Goal: Information Seeking & Learning: Learn about a topic

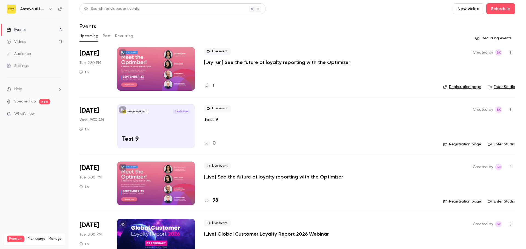
click at [501, 86] on link "Enter Studio" at bounding box center [500, 86] width 27 height 5
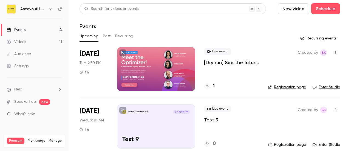
click at [230, 62] on p "[Dry run] See the future of loyalty reporting with the Optimizer" at bounding box center [231, 62] width 55 height 7
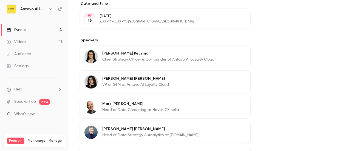
scroll to position [329, 0]
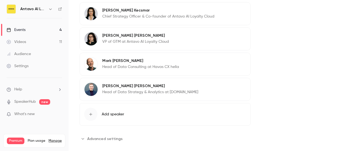
click at [141, 62] on p "Mark Arnold" at bounding box center [140, 60] width 77 height 5
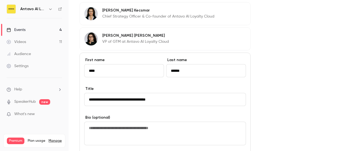
drag, startPoint x: 171, startPoint y: 100, endPoint x: 87, endPoint y: 97, distance: 83.3
click at [87, 97] on input "**********" at bounding box center [165, 99] width 162 height 13
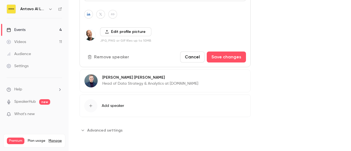
click at [148, 74] on div "Marius Demary Head of Data Strategy & Analytics at DataLab.GmbH Edit" at bounding box center [164, 80] width 171 height 23
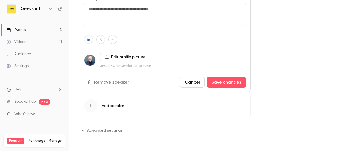
scroll to position [350, 0]
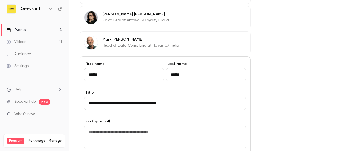
drag, startPoint x: 194, startPoint y: 104, endPoint x: 80, endPoint y: 105, distance: 113.4
click at [80, 105] on div "**********" at bounding box center [164, 135] width 171 height 159
click at [33, 30] on link "Events 4" at bounding box center [34, 30] width 68 height 12
